Goal: Transaction & Acquisition: Purchase product/service

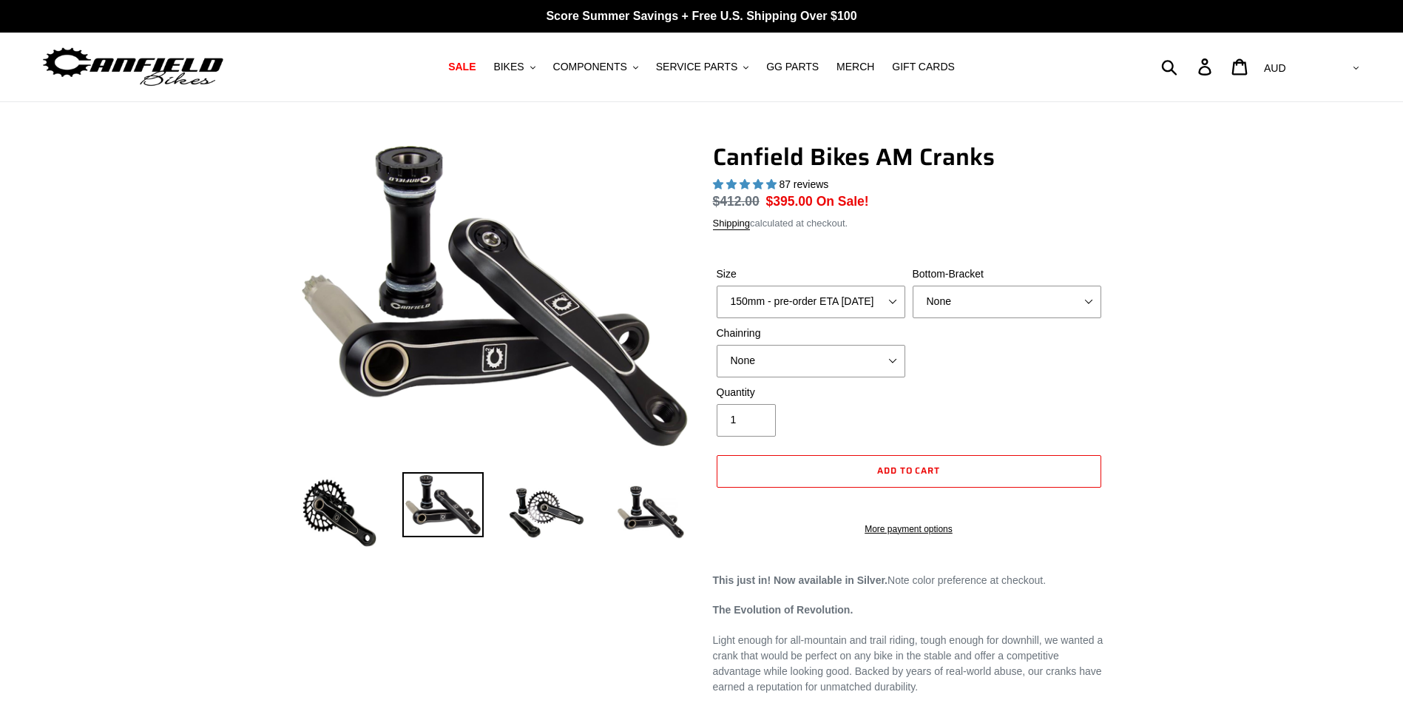
select select "highest-rating"
click at [1092, 302] on select "None BSA Threaded 68/73mm Press Fit PF92" at bounding box center [1007, 302] width 189 height 33
select select "BSA Threaded 68/73mm"
click at [913, 286] on select "None BSA Threaded 68/73mm Press Fit PF92" at bounding box center [1007, 302] width 189 height 33
click at [891, 362] on select "None 30t Round (Boost 148) 30t Oval (Boost 148) 32t Round (Boost 148) 32t Oval …" at bounding box center [811, 361] width 189 height 33
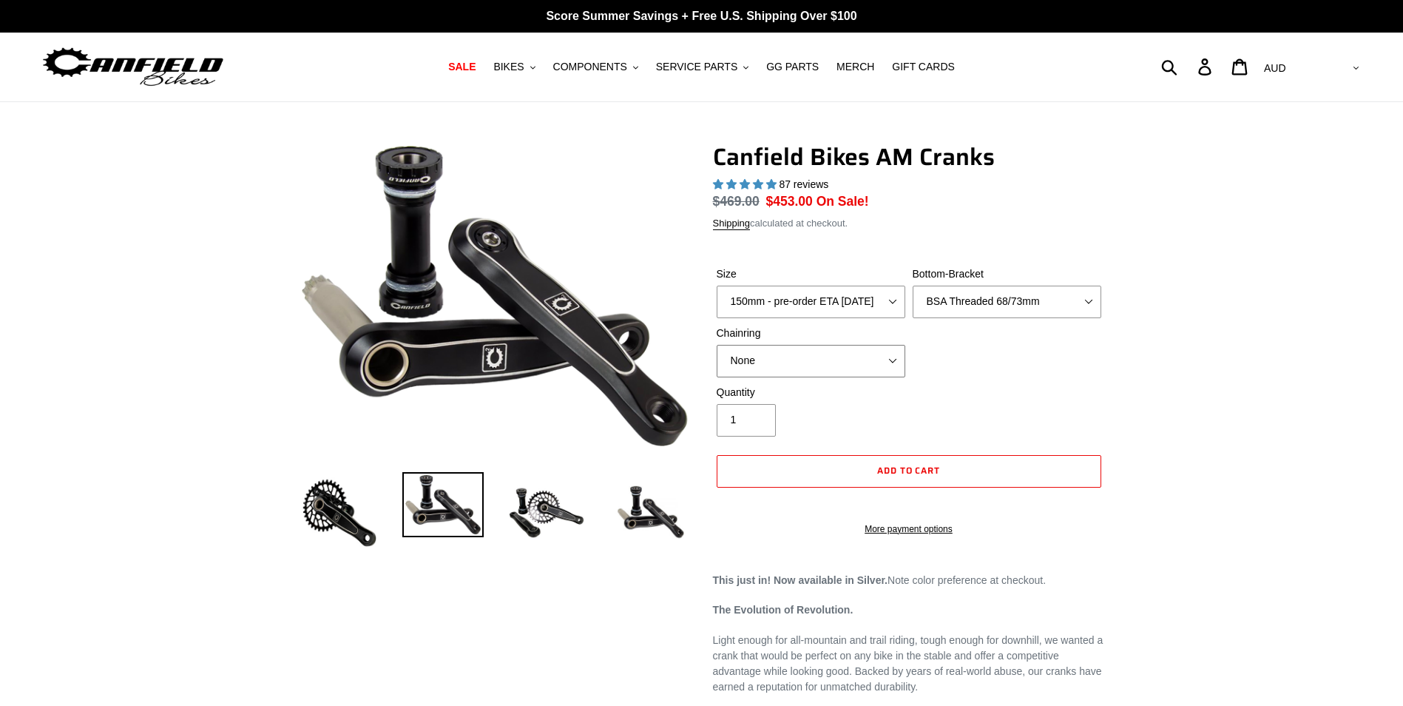
select select "32t Round (Boost 148)"
click at [717, 345] on select "None 30t Round (Boost 148) 30t Oval (Boost 148) 32t Round (Boost 148) 32t Oval …" at bounding box center [811, 361] width 189 height 33
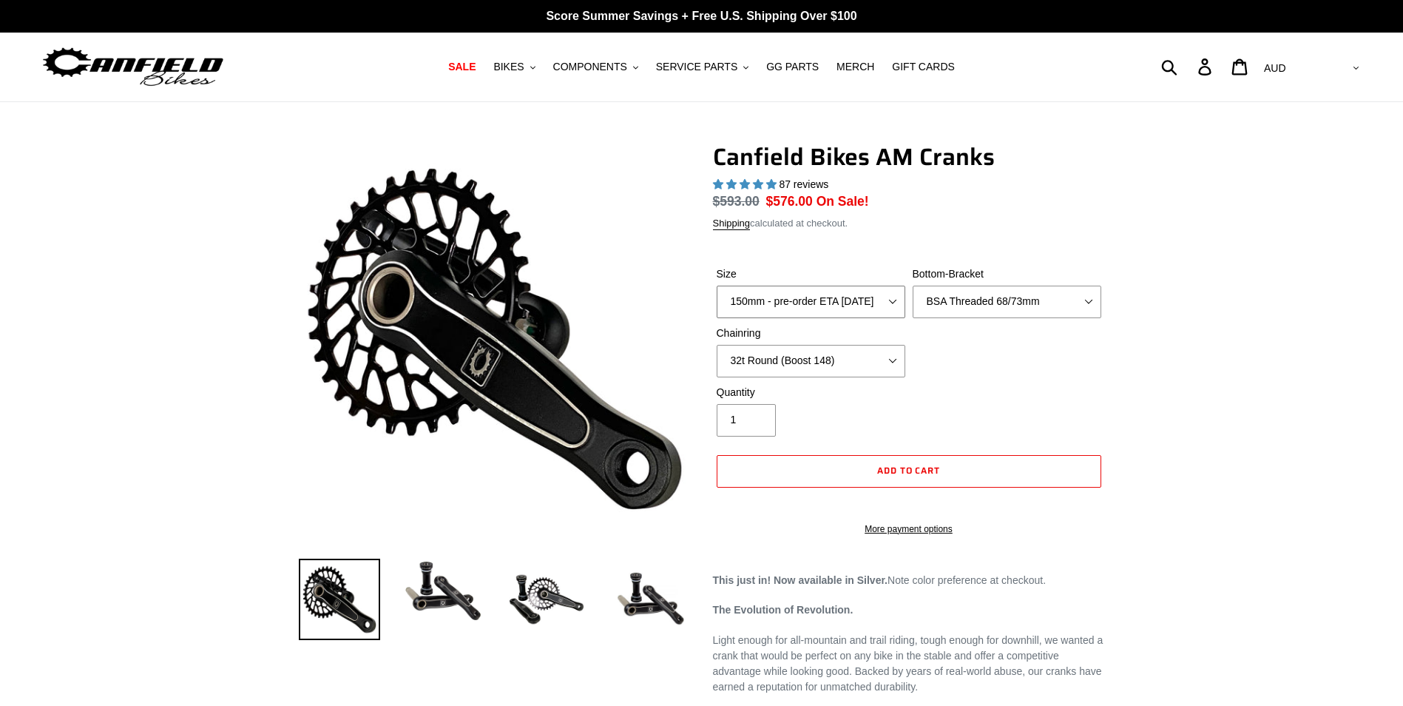
click at [890, 301] on select "150mm - pre-order ETA [DATE] 155mm - pre-order ETA [DATE] 160mm - pre-order ETA…" at bounding box center [811, 302] width 189 height 33
select select "155mm - pre-order ETA [DATE]"
click at [717, 286] on select "150mm - pre-order ETA [DATE] 155mm - pre-order ETA [DATE] 160mm - pre-order ETA…" at bounding box center [811, 302] width 189 height 33
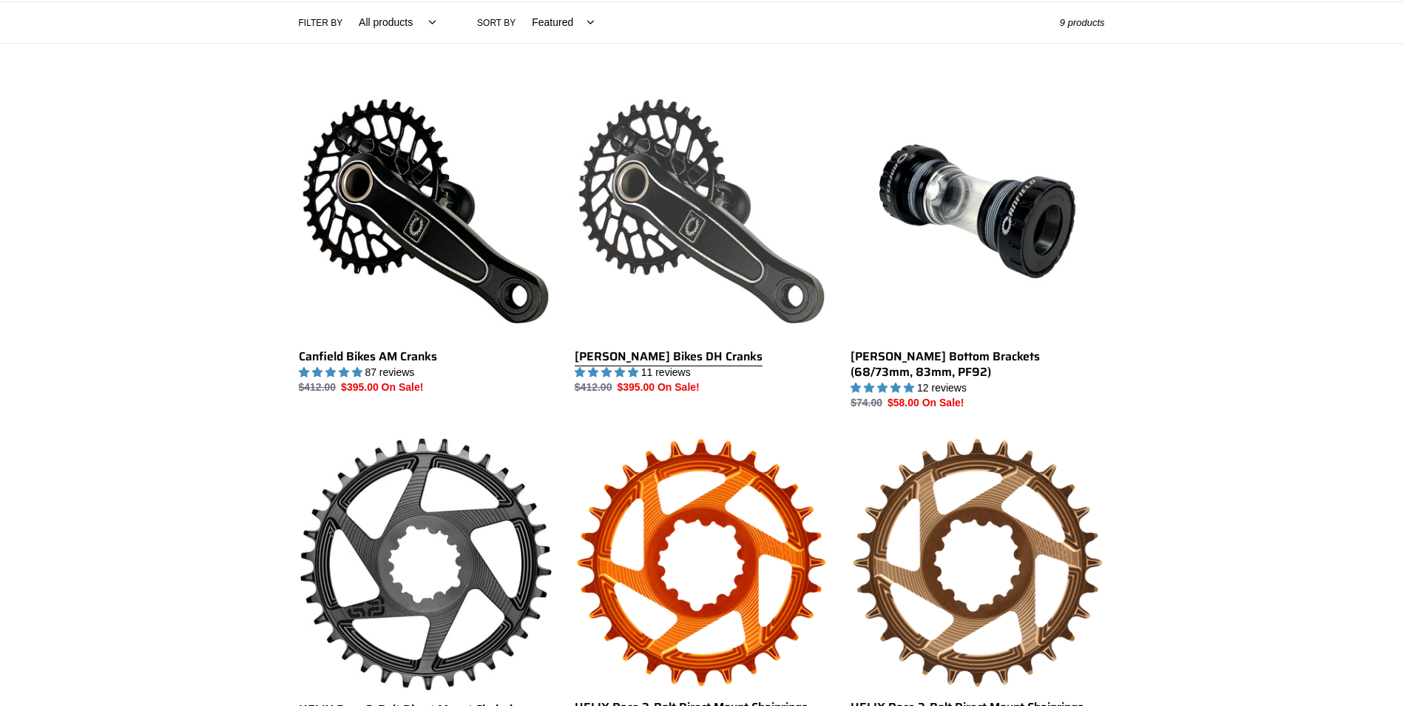
scroll to position [370, 0]
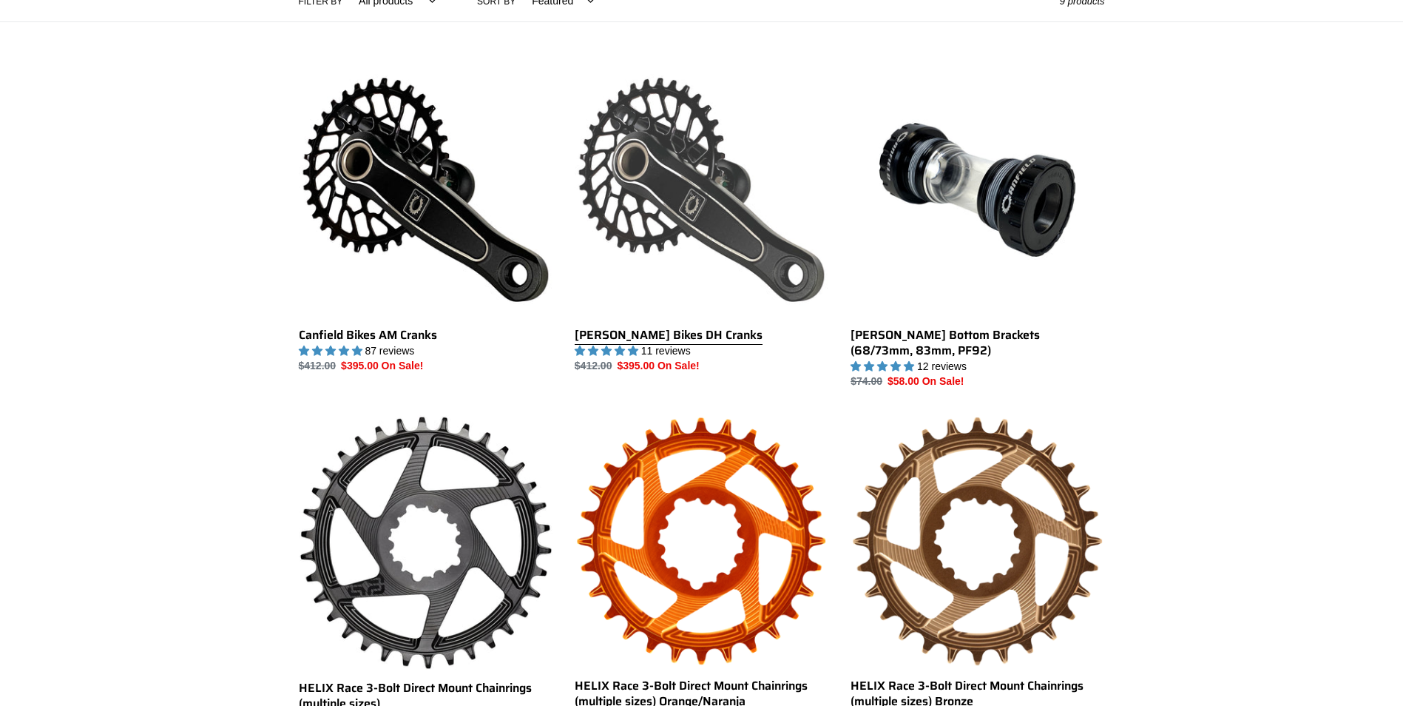
click at [703, 234] on link "[PERSON_NAME] Bikes DH Cranks" at bounding box center [702, 218] width 254 height 311
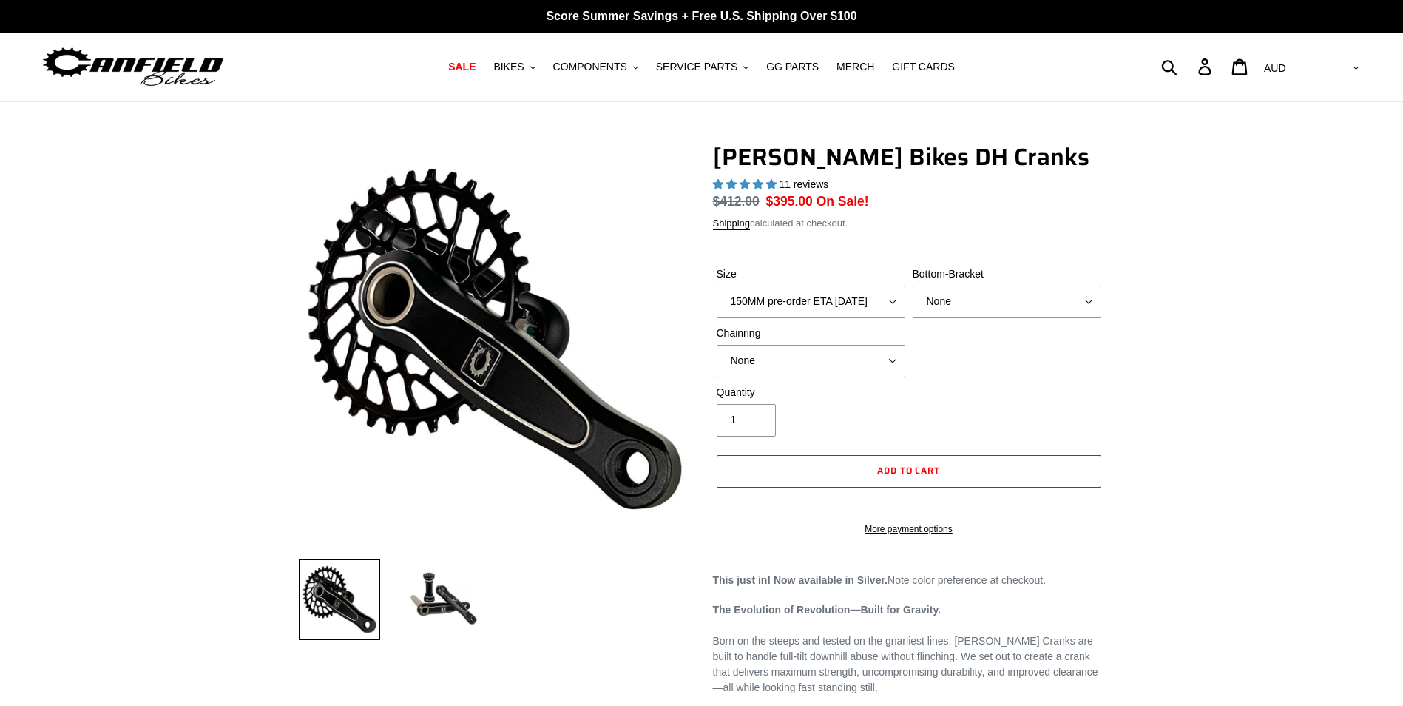
select select "highest-rating"
click at [894, 299] on select "150MM pre-order ETA 10/15/25 155MM pre-order ETA 10/15/25 160MM pre-order ETA 1…" at bounding box center [811, 302] width 189 height 33
select select "155MM pre-order ETA 10/15/25"
click at [717, 286] on select "150MM pre-order ETA 10/15/25 155MM pre-order ETA 10/15/25 160MM pre-order ETA 1…" at bounding box center [811, 302] width 189 height 33
click at [1093, 302] on select "None BSA Threaded 83mm" at bounding box center [1007, 302] width 189 height 33
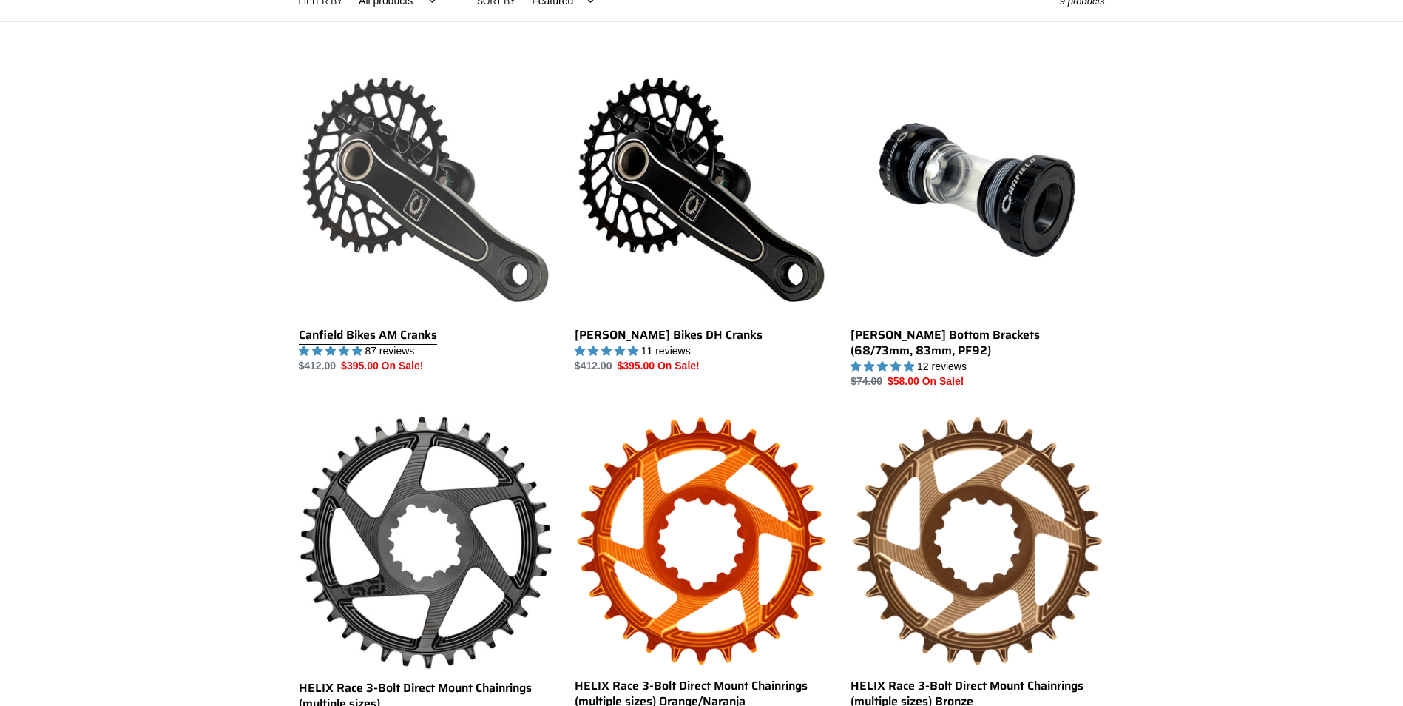
click at [394, 229] on link "Canfield Bikes AM Cranks" at bounding box center [426, 218] width 254 height 311
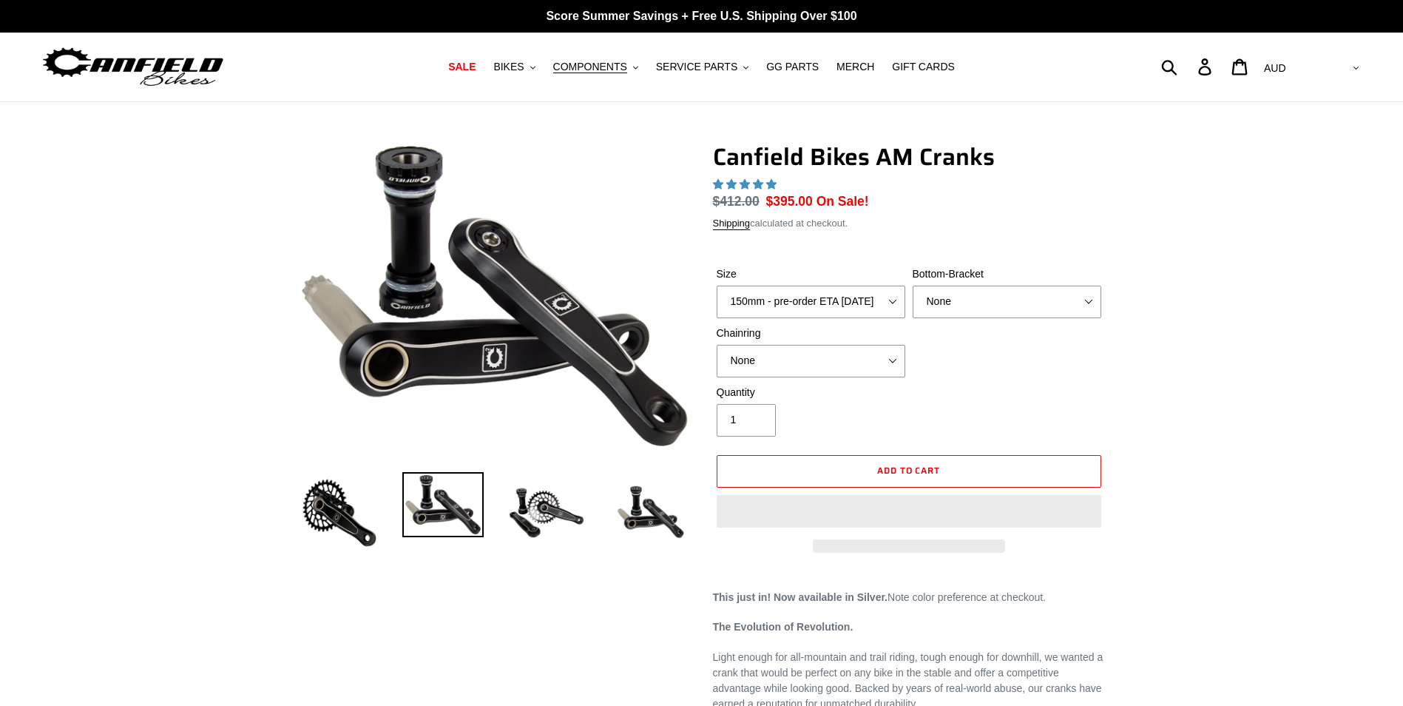
select select "highest-rating"
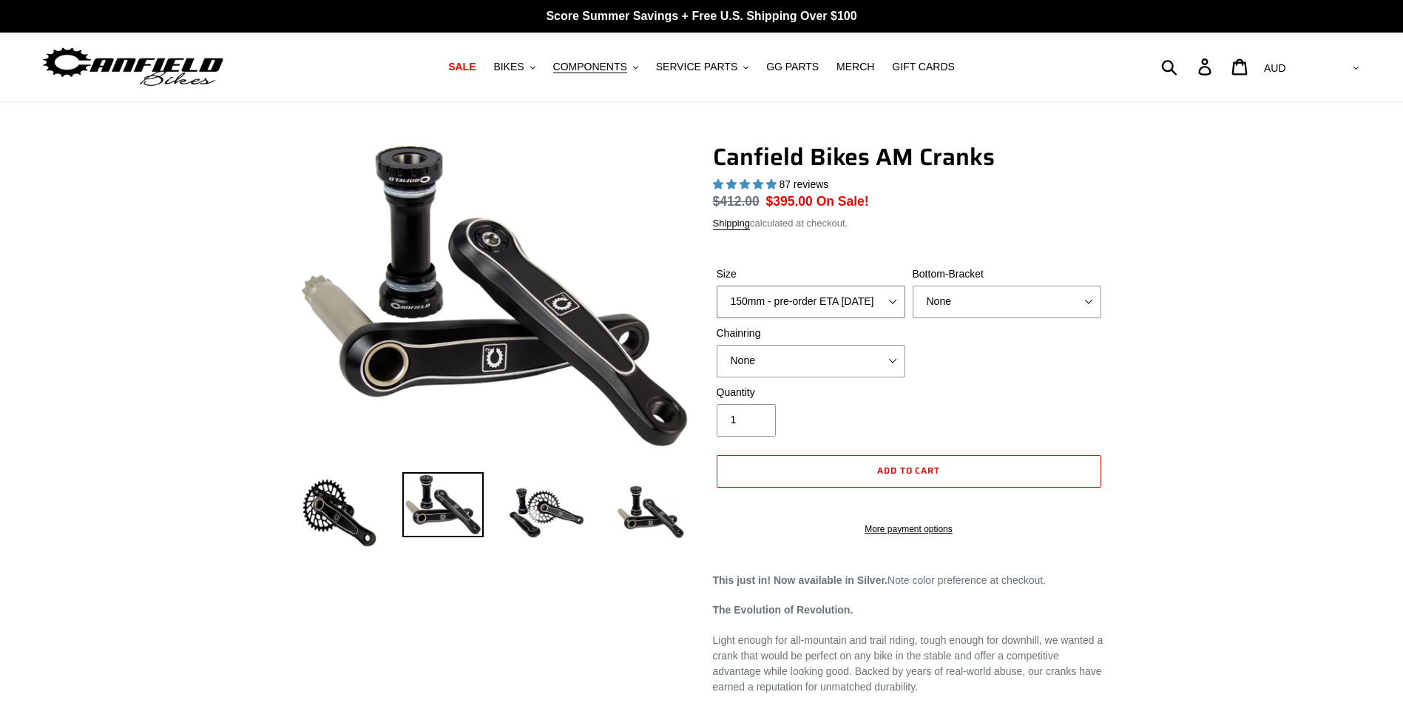
click at [894, 303] on select "150mm - pre-order ETA [DATE] 155mm - pre-order ETA [DATE] 160mm - pre-order ETA…" at bounding box center [811, 302] width 189 height 33
select select "155mm - pre-order ETA [DATE]"
click at [717, 286] on select "150mm - pre-order ETA [DATE] 155mm - pre-order ETA [DATE] 160mm - pre-order ETA…" at bounding box center [811, 302] width 189 height 33
click at [1090, 302] on select "None BSA Threaded 68/73mm Press Fit PF92" at bounding box center [1007, 302] width 189 height 33
select select "BSA Threaded 68/73mm"
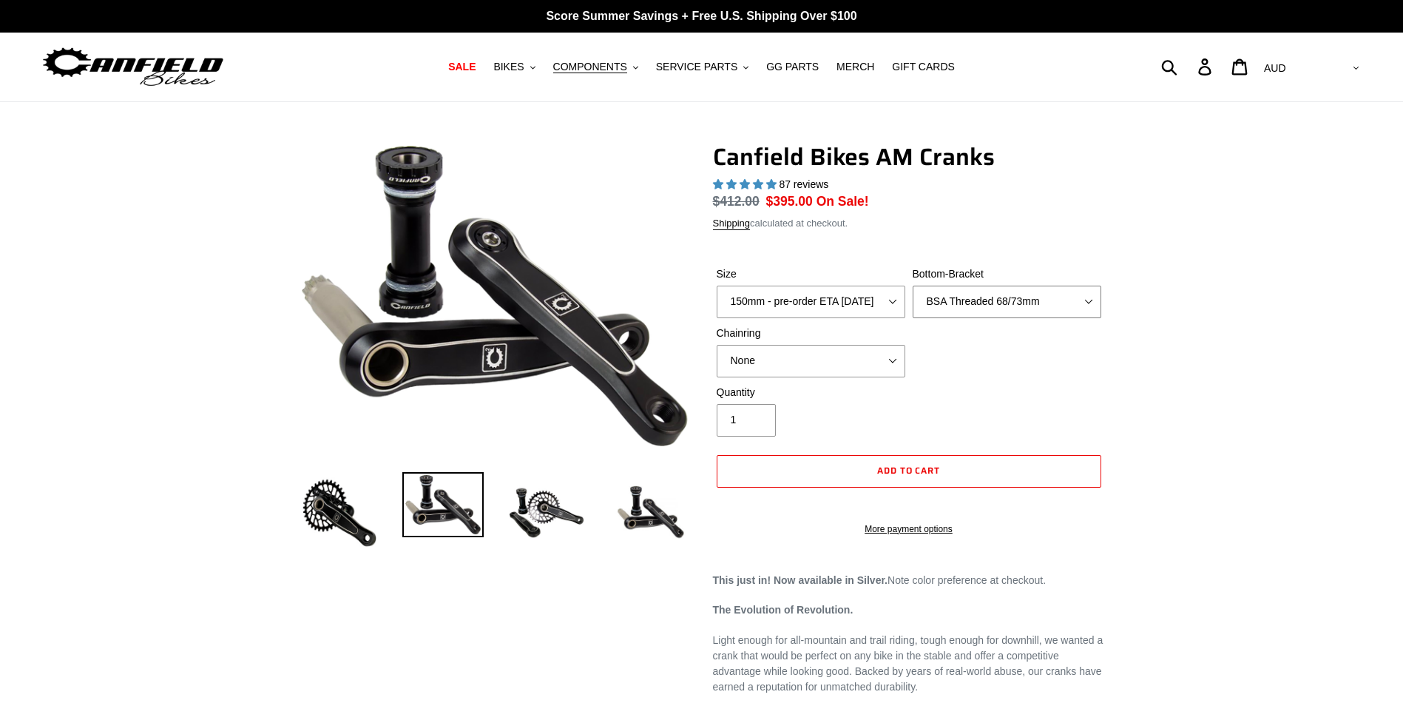
click at [913, 286] on select "None BSA Threaded 68/73mm Press Fit PF92" at bounding box center [1007, 302] width 189 height 33
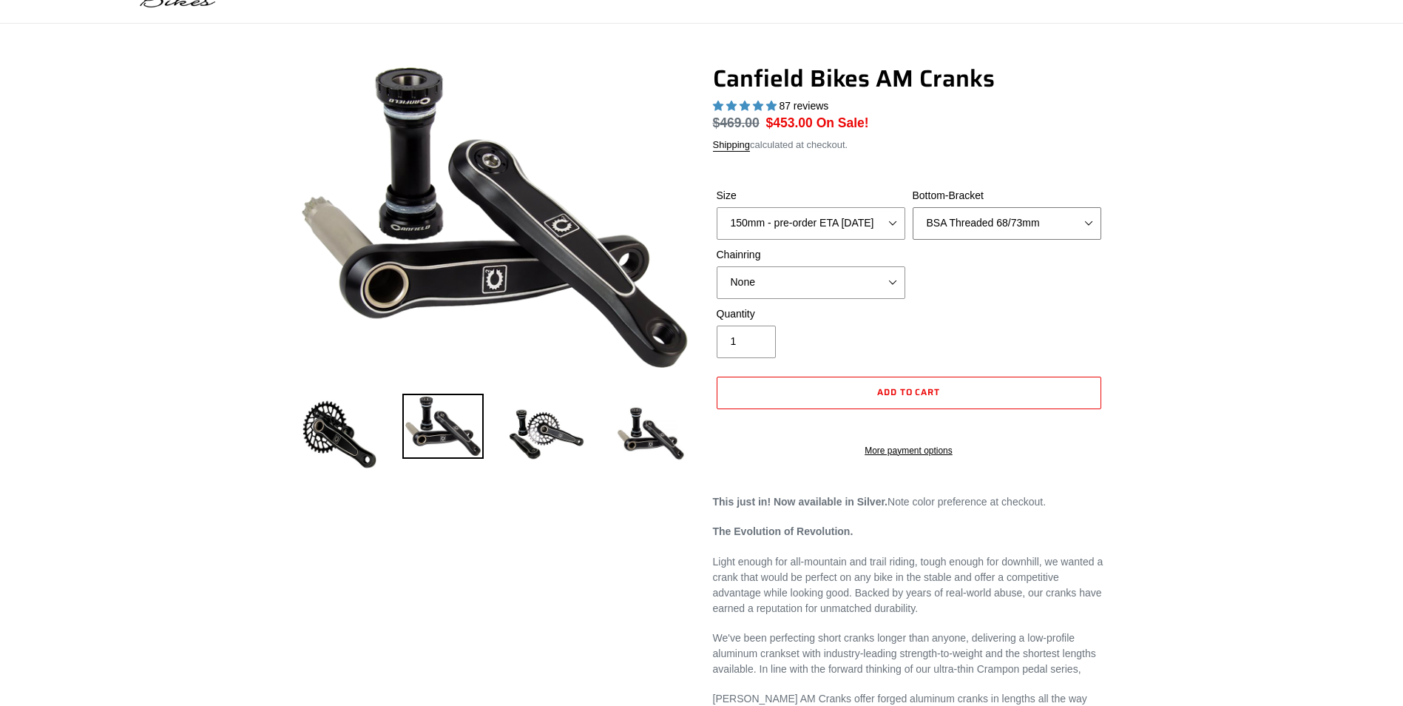
scroll to position [74, 0]
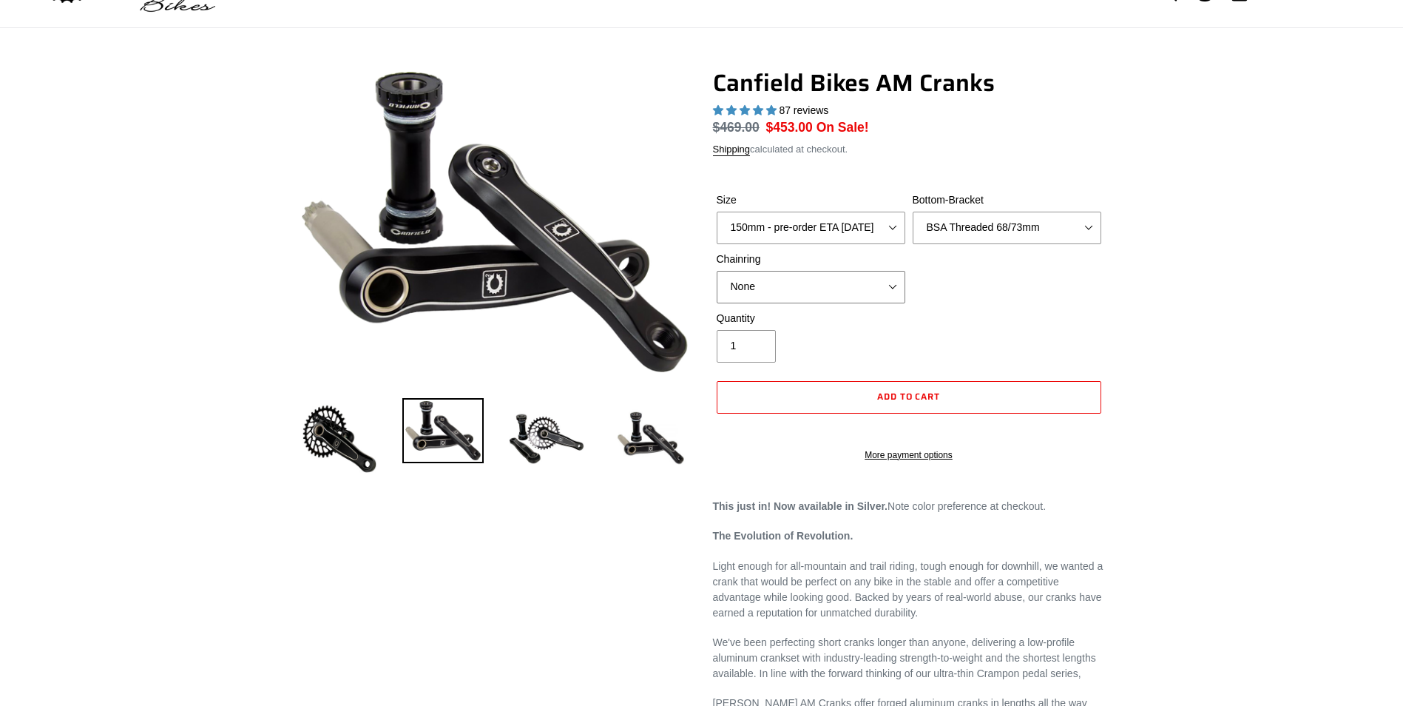
click at [894, 283] on select "None 30t Round (Boost 148) 30t Oval (Boost 148) 32t Round (Boost 148) 32t Oval …" at bounding box center [811, 287] width 189 height 33
select select "32t Oval (Boost 148)"
click at [717, 271] on select "None 30t Round (Boost 148) 30t Oval (Boost 148) 32t Round (Boost 148) 32t Oval …" at bounding box center [811, 287] width 189 height 33
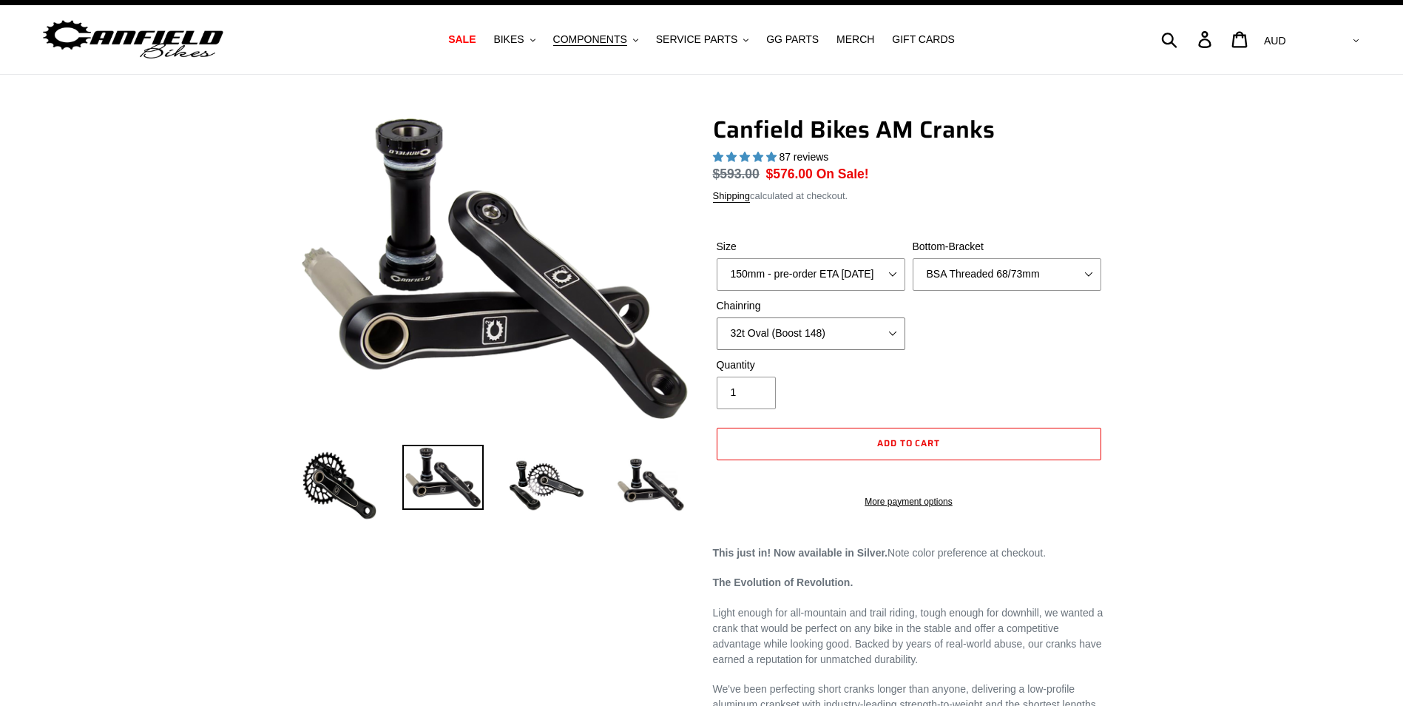
scroll to position [0, 0]
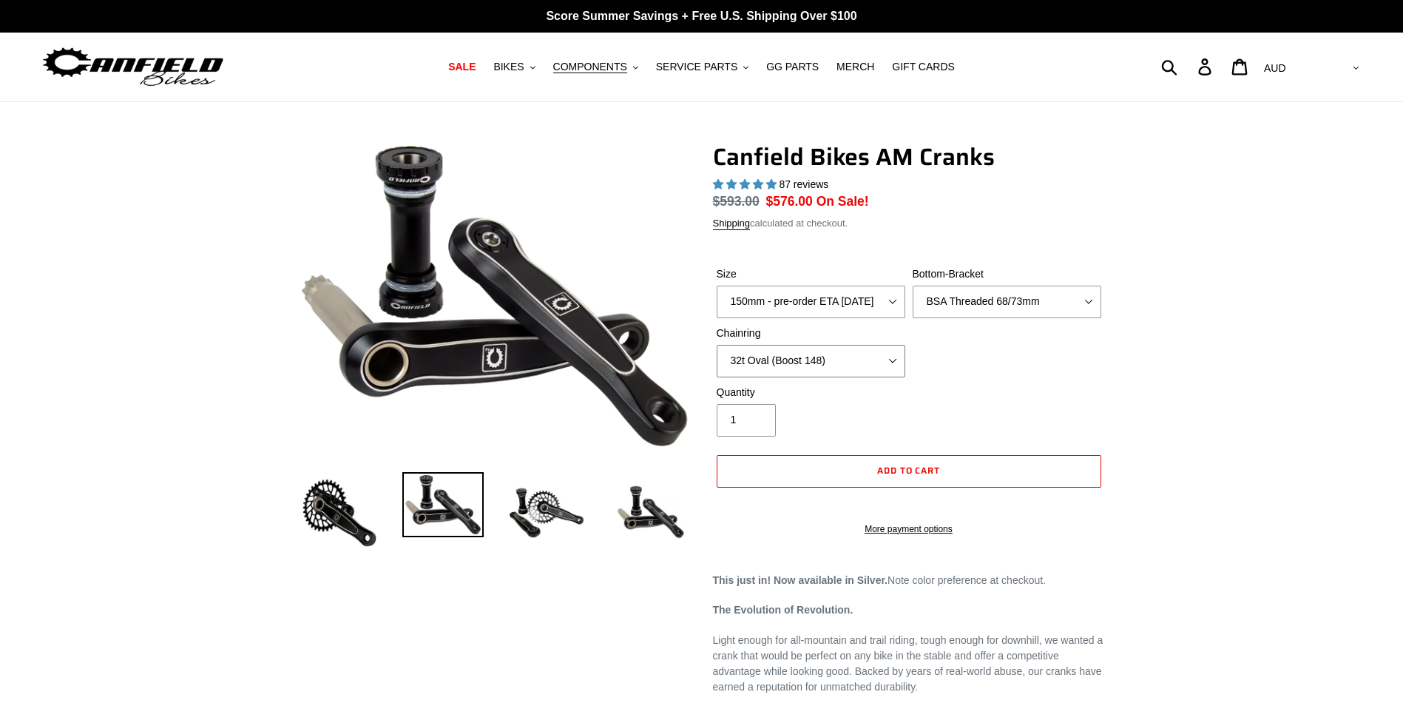
click at [892, 359] on select "None 30t Round (Boost 148) 30t Oval (Boost 148) 32t Round (Boost 148) 32t Oval …" at bounding box center [811, 361] width 189 height 33
click at [1036, 366] on div "Size 150mm - pre-order ETA [DATE] 155mm - pre-order ETA [DATE] 160mm - pre-orde…" at bounding box center [909, 325] width 392 height 118
click at [1090, 300] on select "None BSA Threaded 68/73mm Press Fit PF92" at bounding box center [1007, 302] width 189 height 33
